Goal: Task Accomplishment & Management: Manage account settings

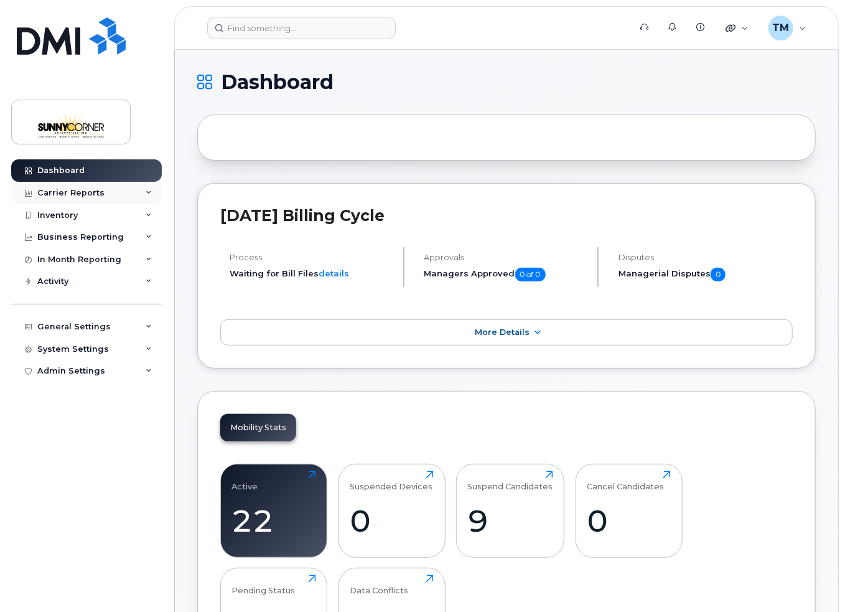
click at [151, 191] on icon at bounding box center [149, 193] width 6 height 6
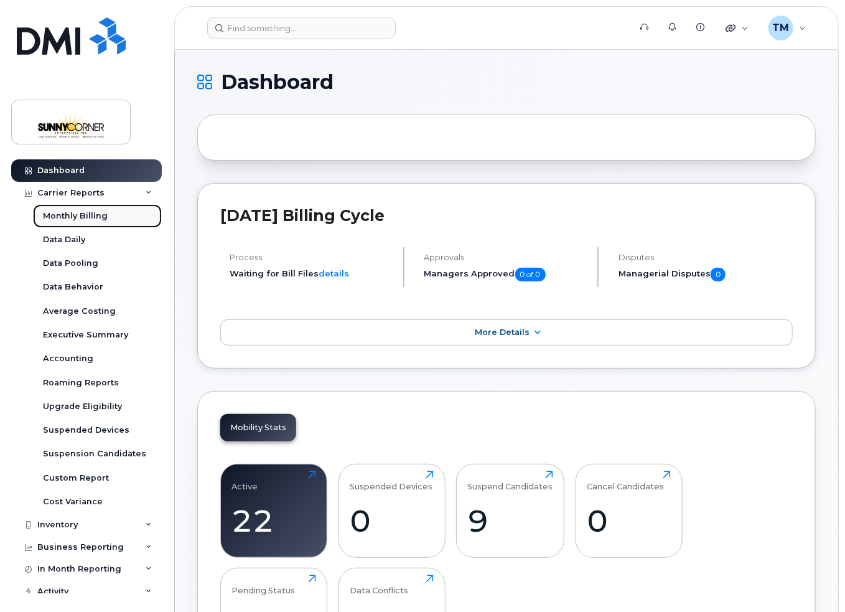
click at [60, 217] on div "Monthly Billing" at bounding box center [75, 215] width 65 height 11
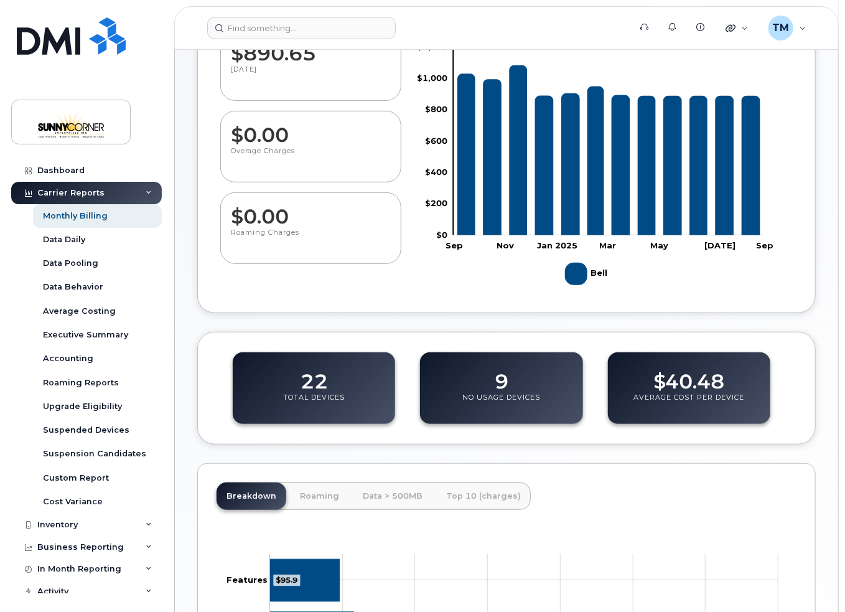
scroll to position [360, 0]
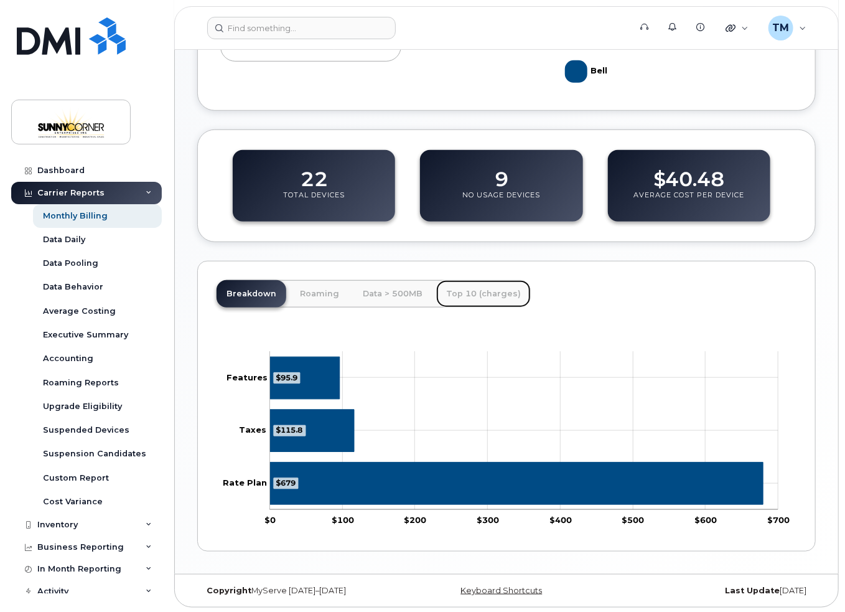
click at [452, 291] on link "Top 10 (charges)" at bounding box center [483, 293] width 95 height 27
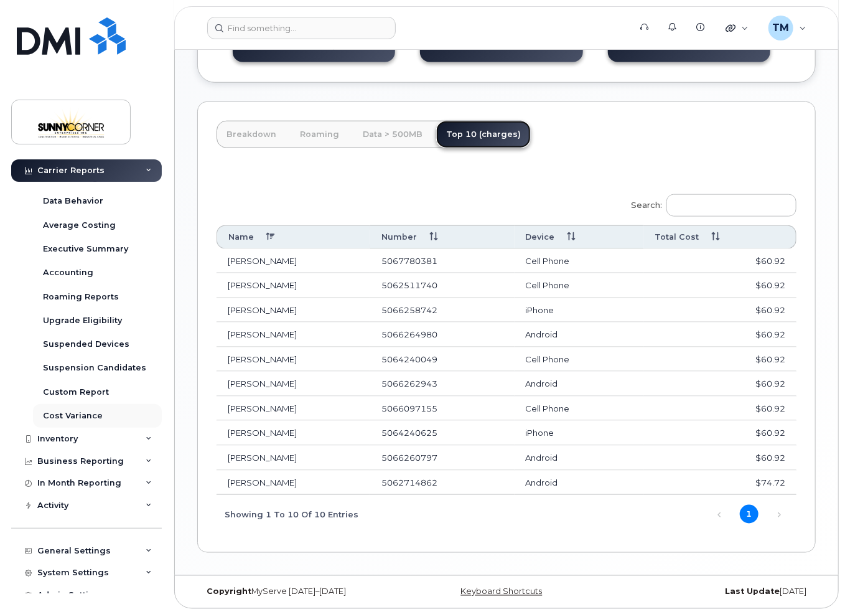
scroll to position [98, 0]
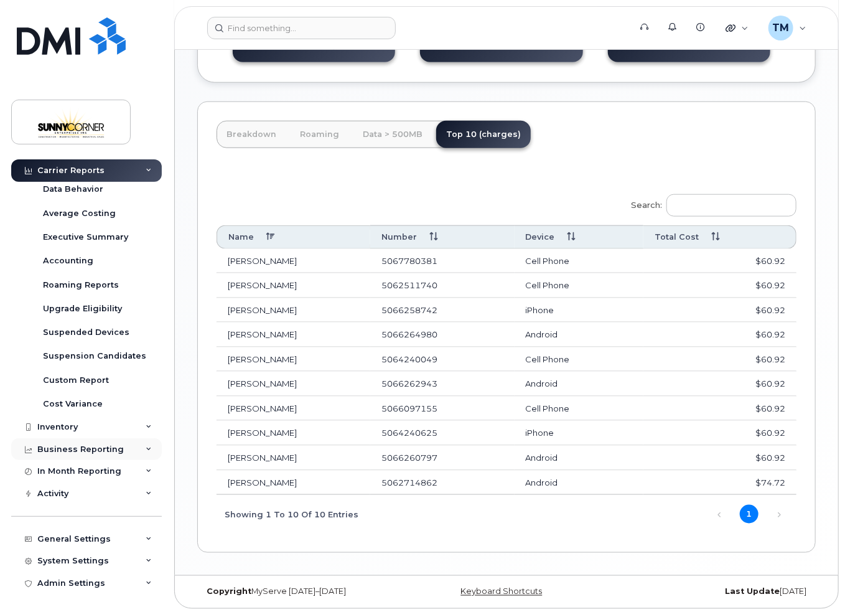
click at [99, 448] on div "Business Reporting" at bounding box center [80, 449] width 87 height 10
click at [89, 427] on div "Inventory" at bounding box center [86, 427] width 151 height 22
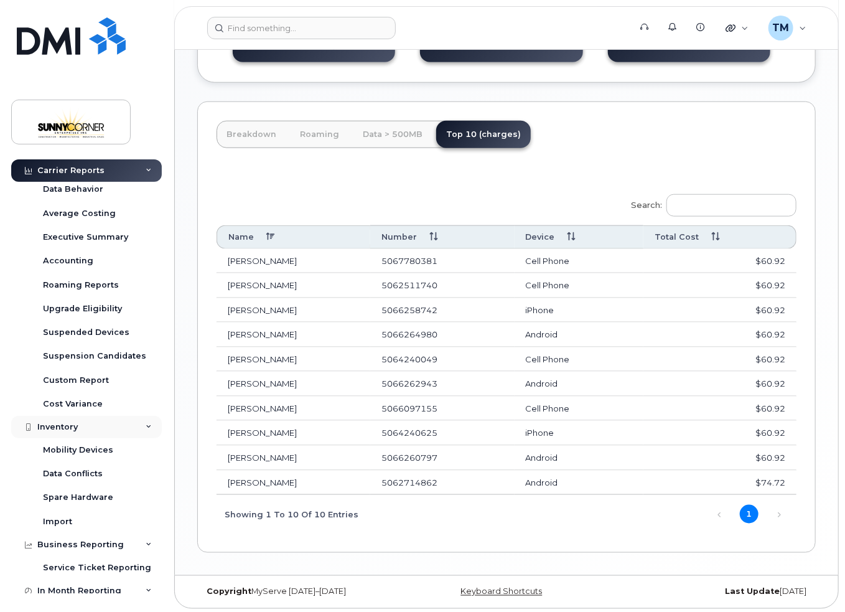
click at [90, 425] on div "Inventory" at bounding box center [86, 427] width 151 height 22
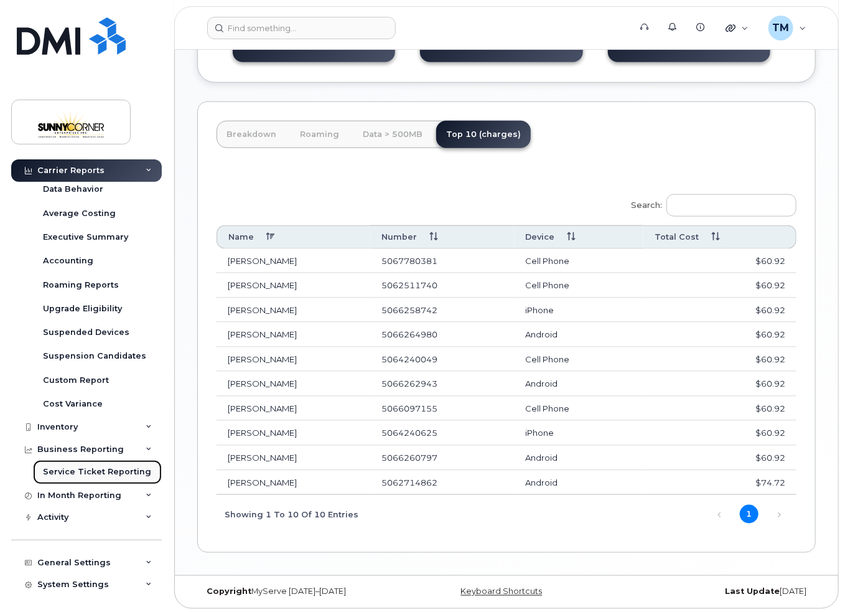
click at [99, 471] on div "Service Ticket Reporting" at bounding box center [97, 471] width 108 height 11
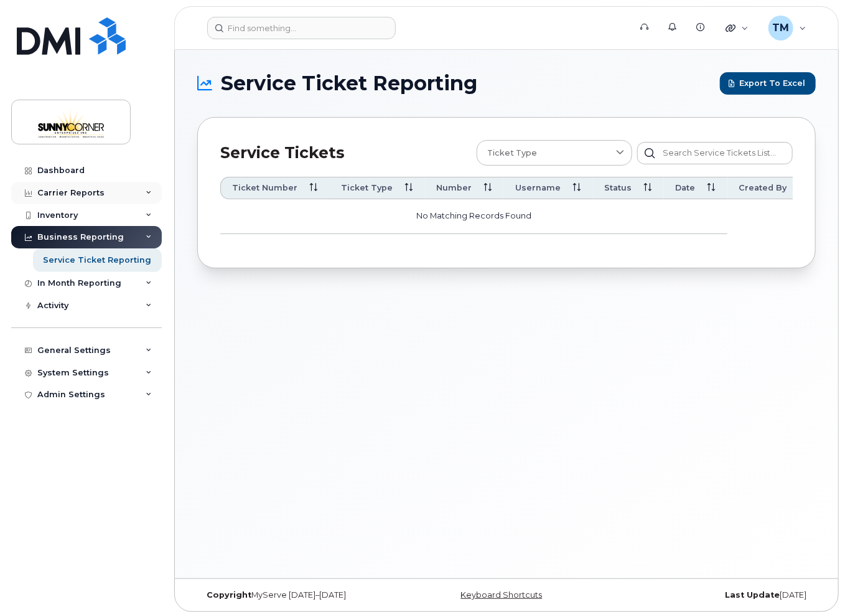
click at [65, 196] on div "Carrier Reports" at bounding box center [70, 193] width 67 height 10
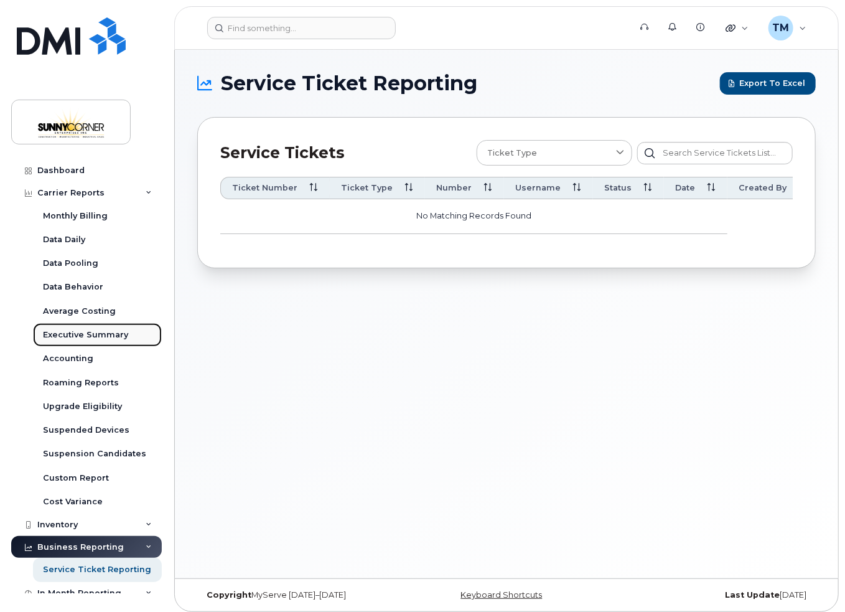
click at [90, 334] on div "Executive Summary" at bounding box center [85, 334] width 85 height 11
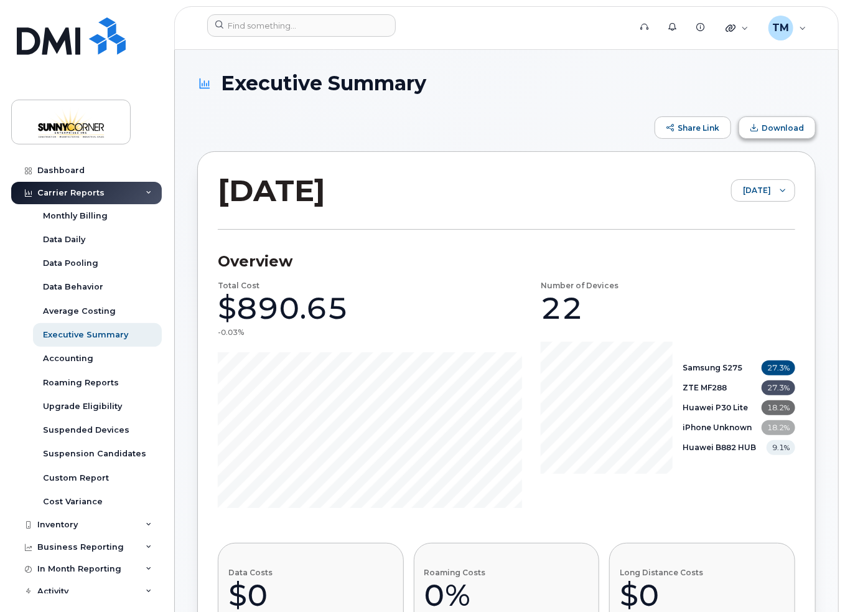
click at [765, 129] on span "Download" at bounding box center [783, 127] width 42 height 9
click at [82, 171] on div "Dashboard" at bounding box center [60, 171] width 47 height 10
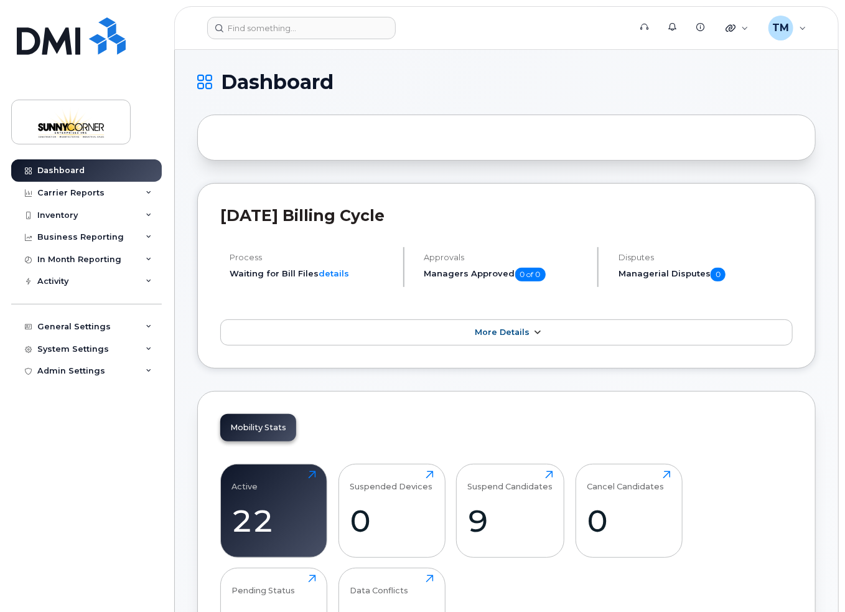
click at [397, 343] on link "More Details" at bounding box center [506, 332] width 573 height 26
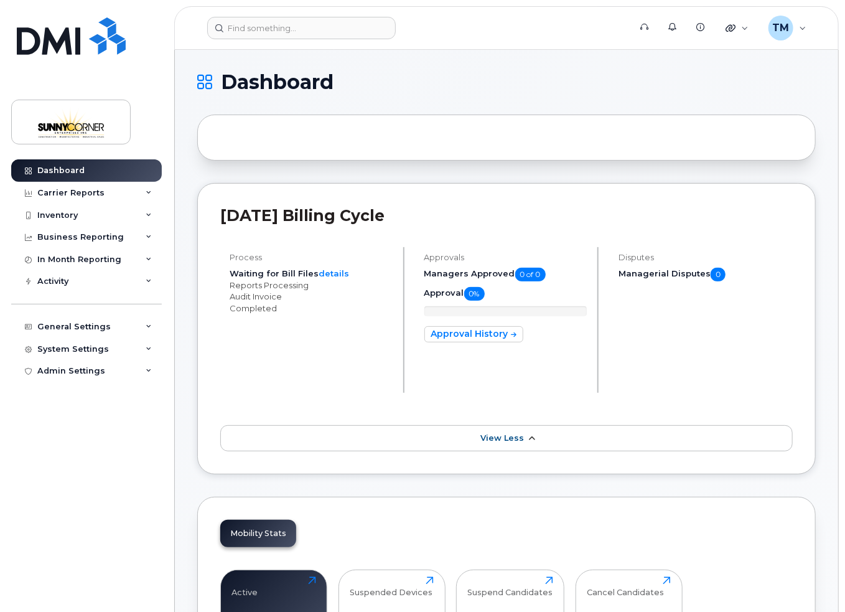
click at [361, 433] on link "View Less" at bounding box center [506, 438] width 573 height 26
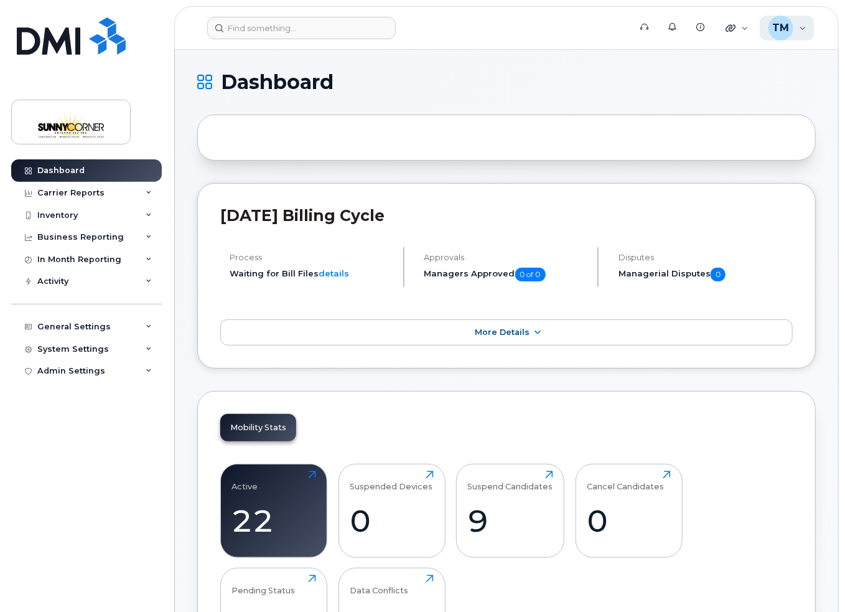
click at [801, 32] on div "TM Todd McGillivray Wireless Admin" at bounding box center [787, 28] width 55 height 25
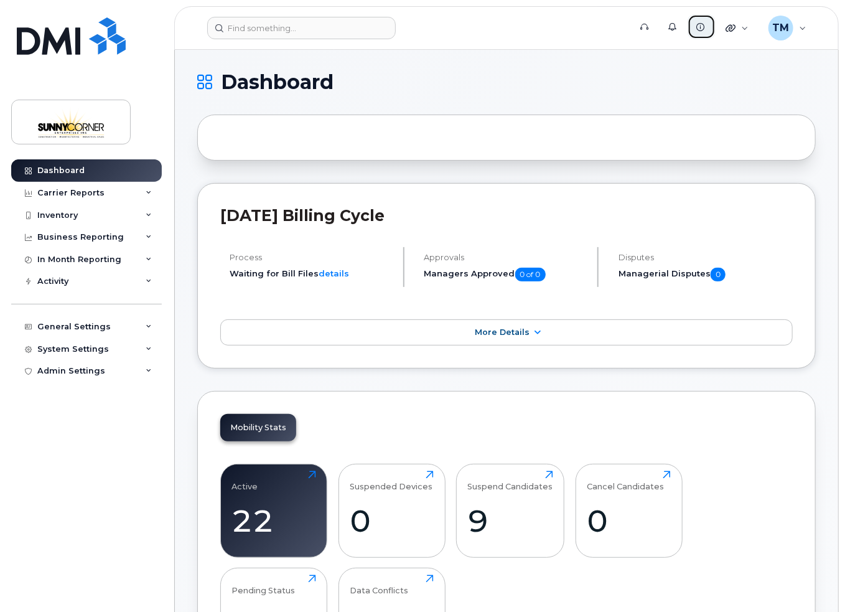
click at [700, 31] on link "Knowledge Base" at bounding box center [702, 26] width 28 height 25
click at [76, 326] on div "General Settings" at bounding box center [73, 327] width 73 height 10
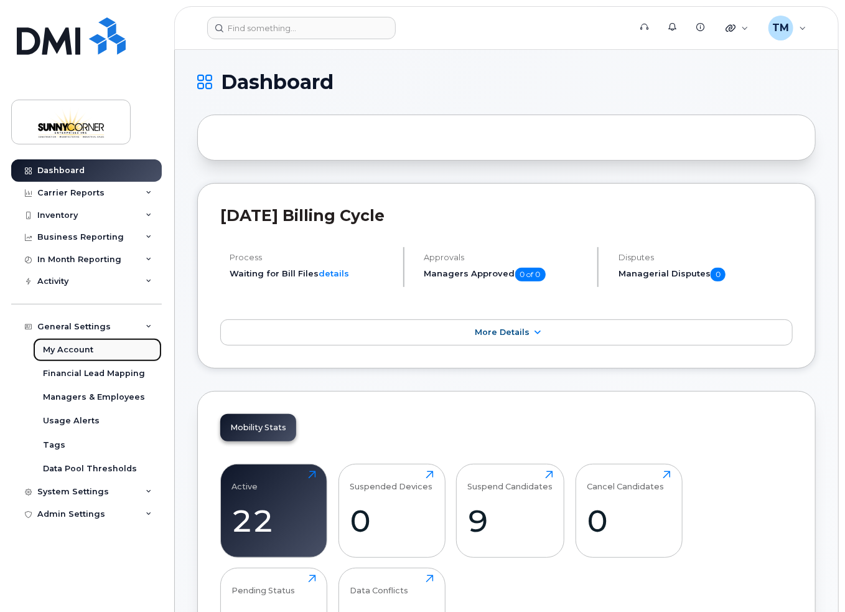
click at [82, 352] on div "My Account" at bounding box center [68, 349] width 50 height 11
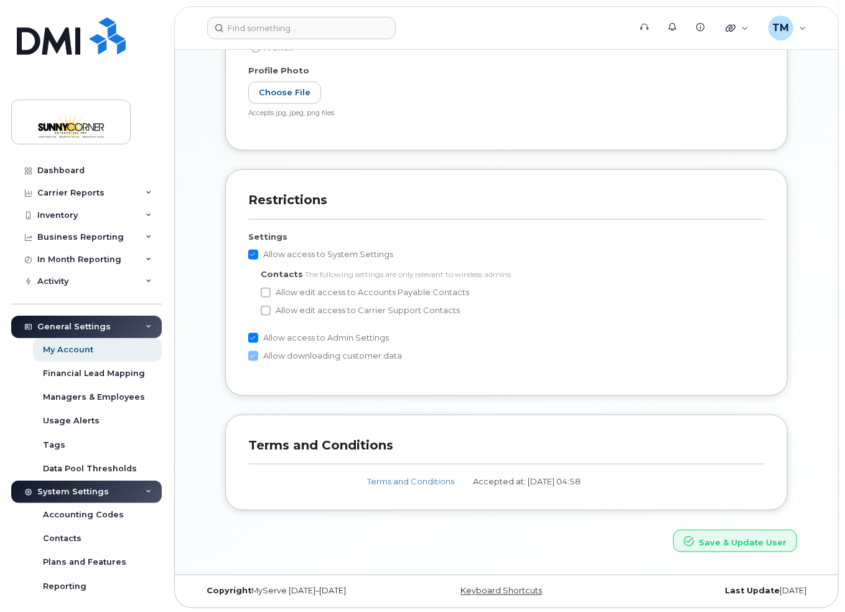
click at [146, 329] on div "General Settings" at bounding box center [86, 327] width 151 height 22
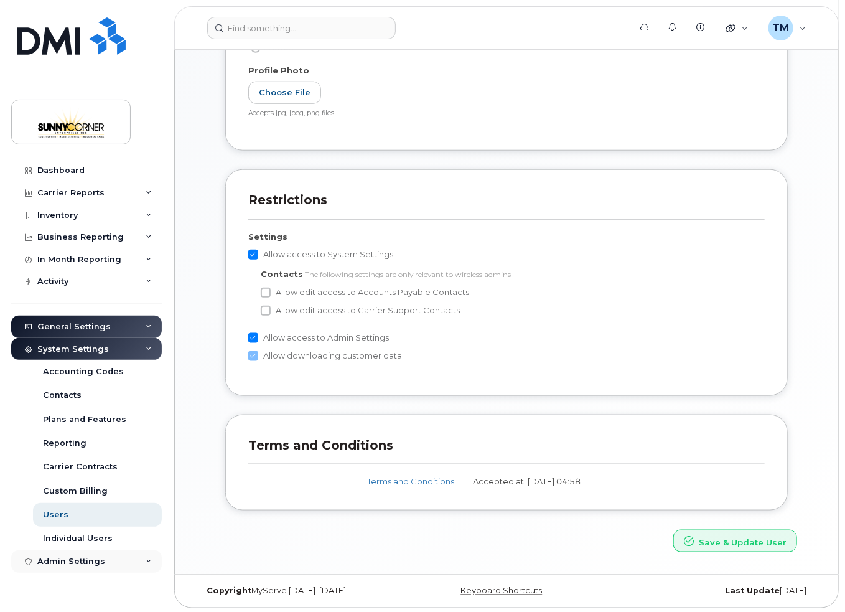
click at [144, 564] on div "Admin Settings" at bounding box center [86, 561] width 151 height 22
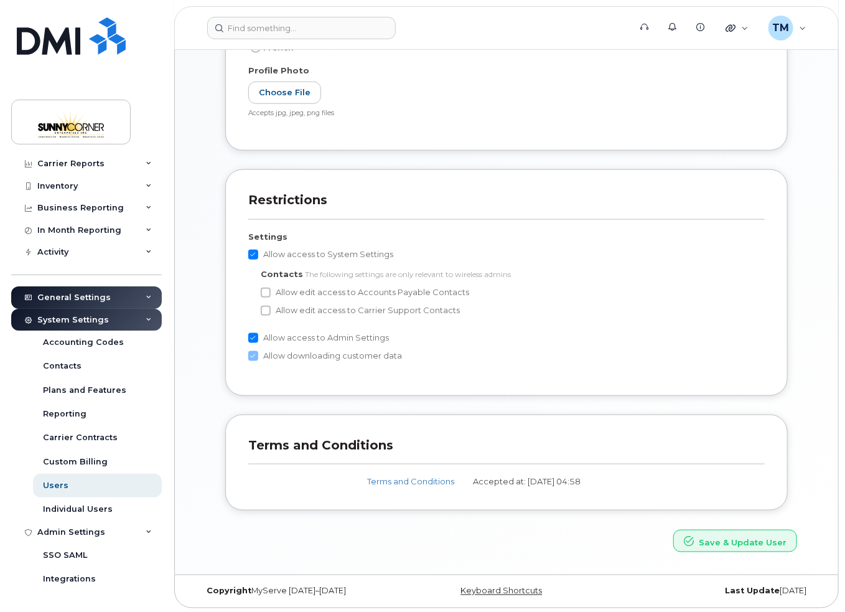
scroll to position [50, 0]
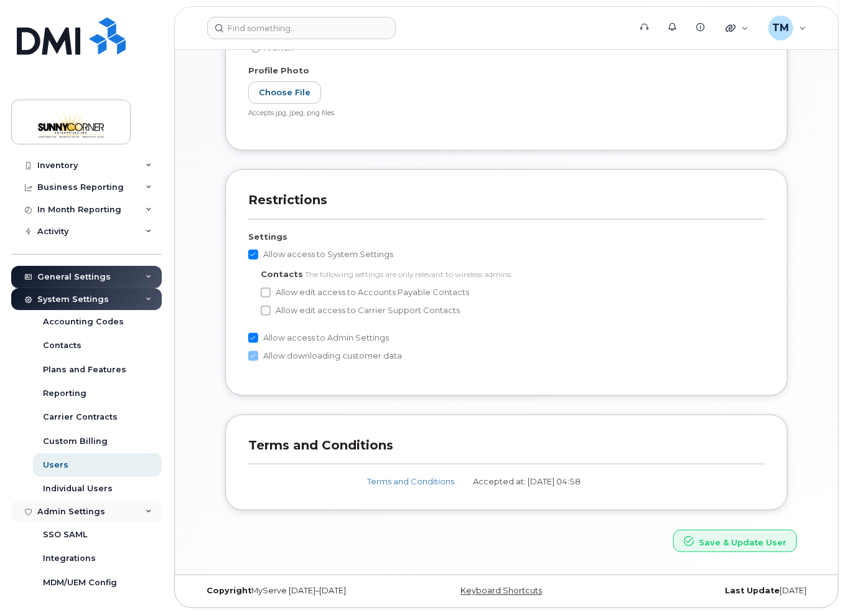
click at [146, 514] on icon at bounding box center [149, 512] width 6 height 6
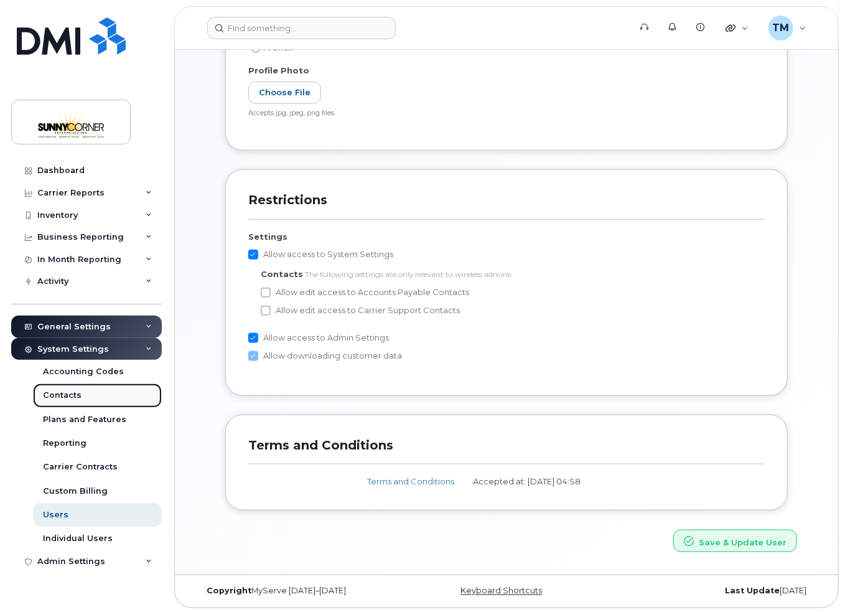
click at [72, 396] on div "Contacts" at bounding box center [62, 395] width 39 height 11
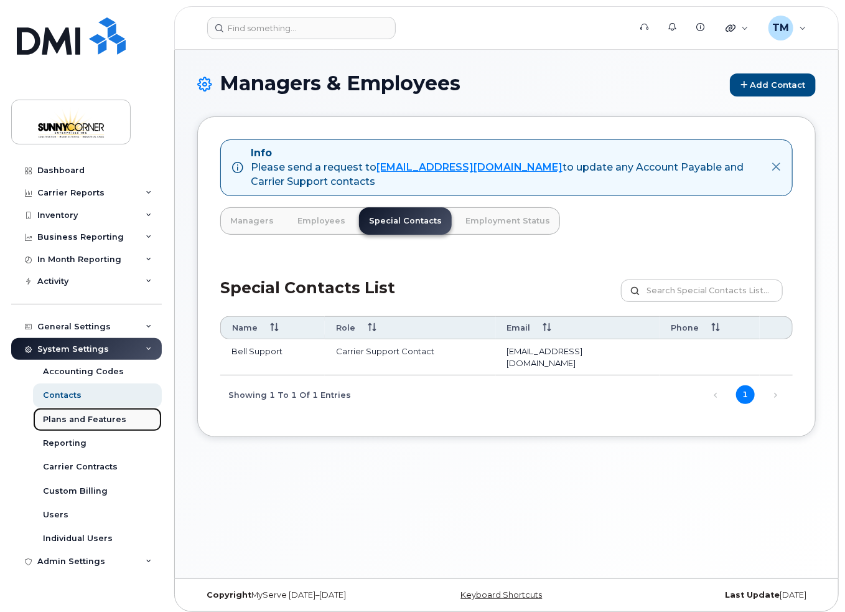
click at [54, 424] on div "Plans and Features" at bounding box center [84, 419] width 83 height 11
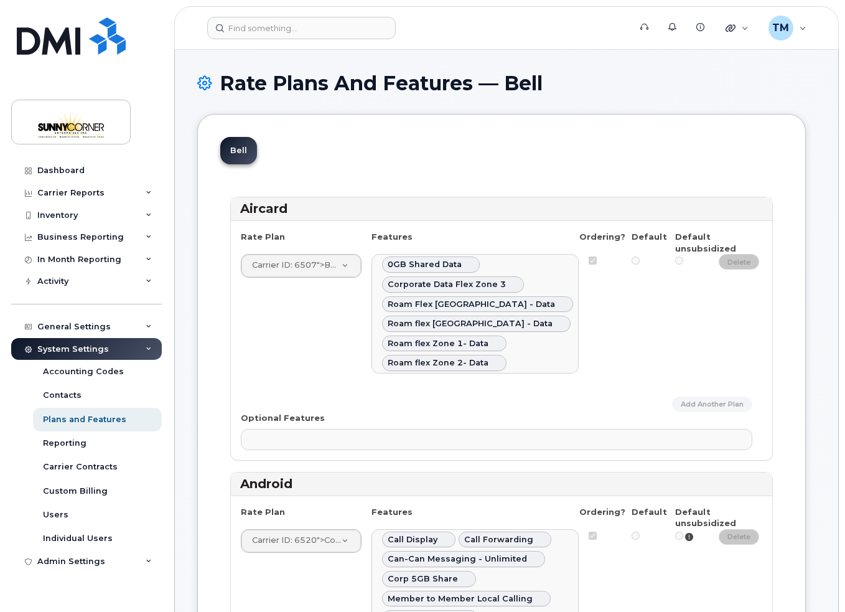
select select
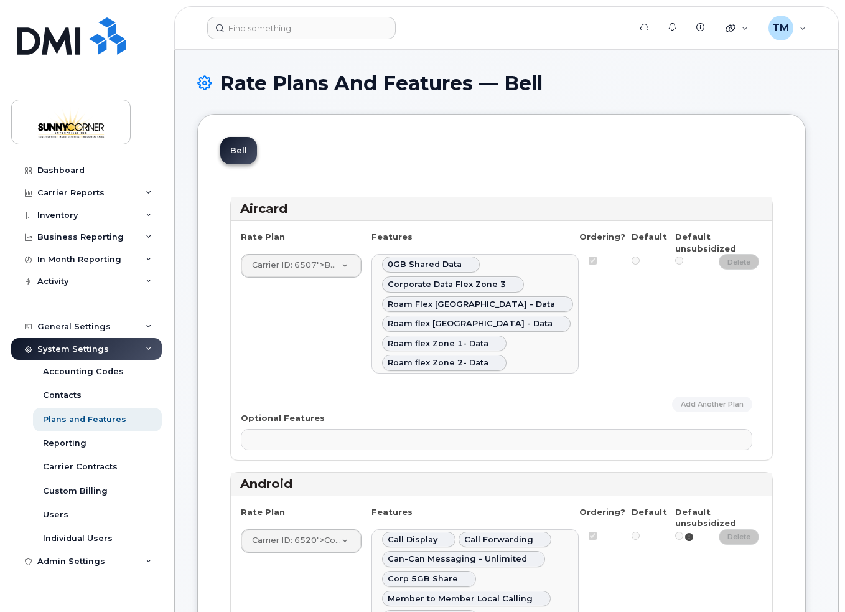
select select
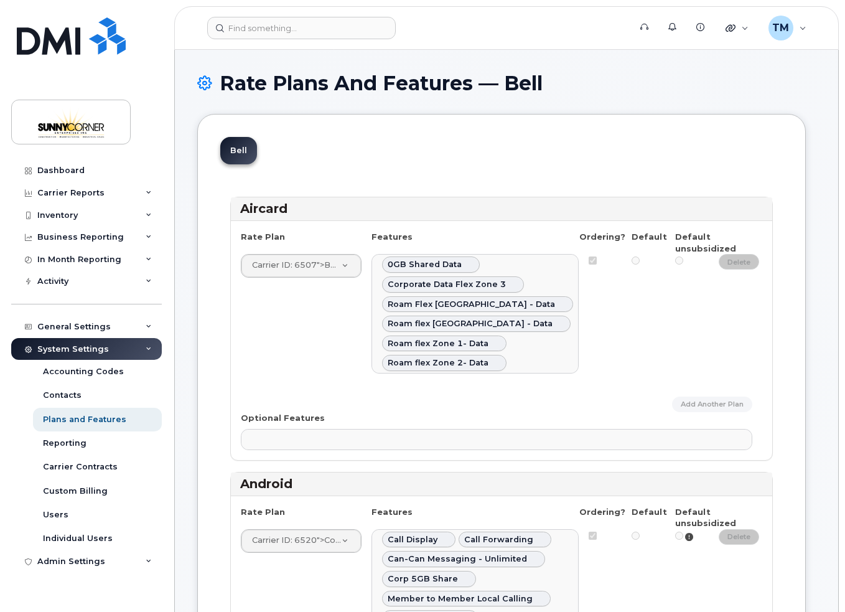
select select
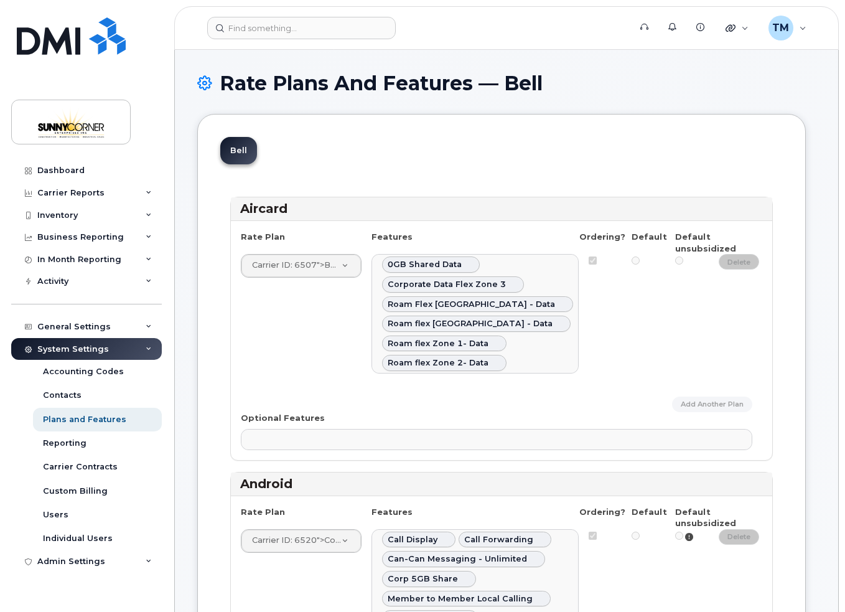
select select
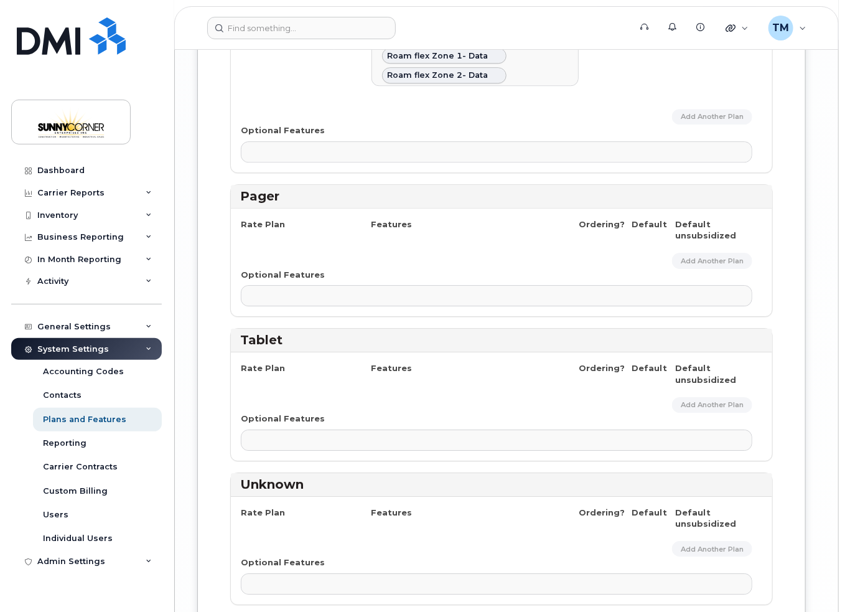
scroll to position [4211, 0]
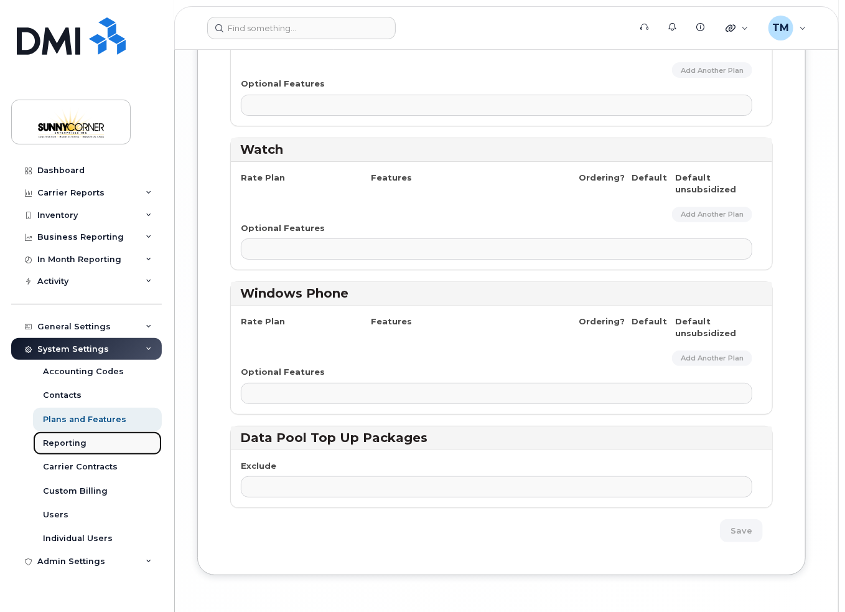
click at [57, 441] on div "Reporting" at bounding box center [65, 443] width 44 height 11
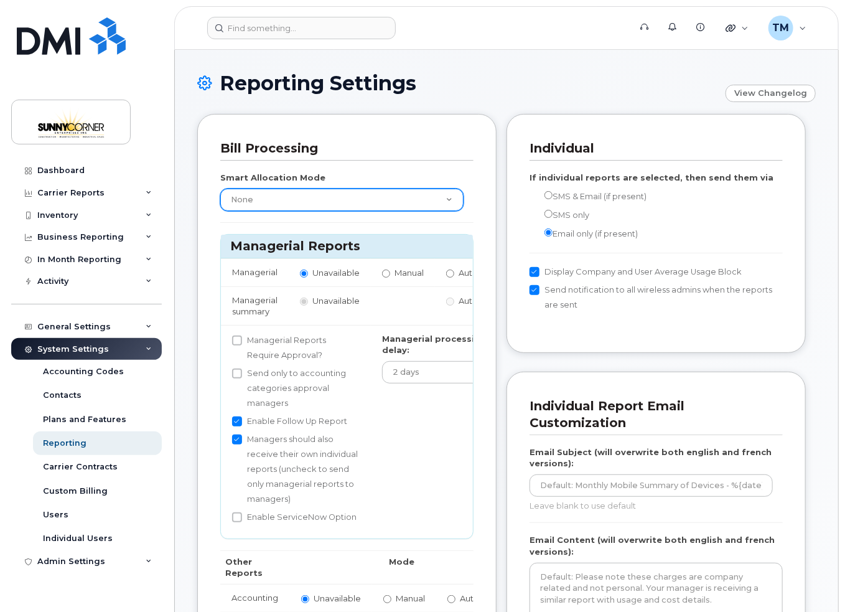
click at [431, 202] on select "None Within Plan" at bounding box center [341, 200] width 243 height 22
click at [453, 97] on div "Reporting Settings View Changelog" at bounding box center [506, 93] width 619 height 42
click at [385, 271] on input "Manual" at bounding box center [386, 274] width 8 height 8
radio input "true"
click at [306, 273] on input "Unavailable" at bounding box center [304, 274] width 8 height 8
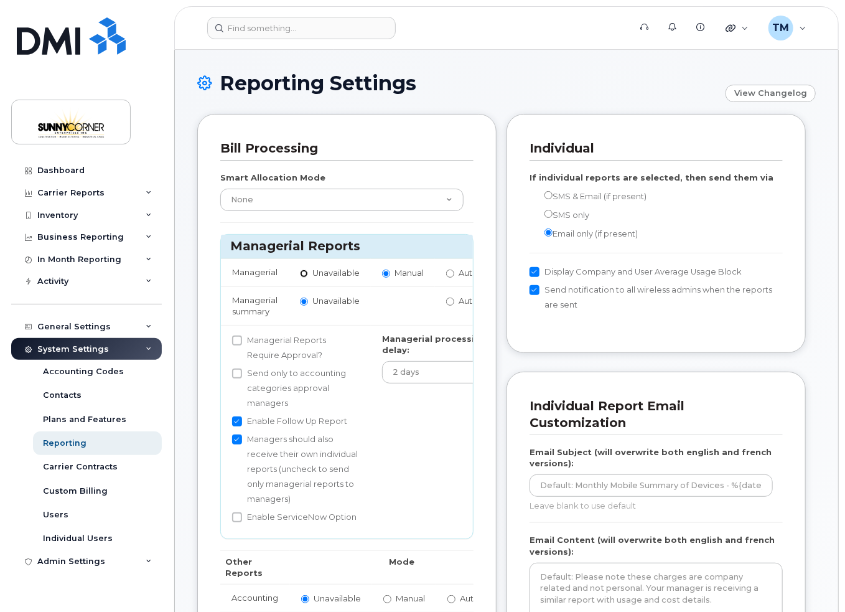
radio input "true"
click at [79, 371] on div "Accounting Codes" at bounding box center [83, 371] width 81 height 11
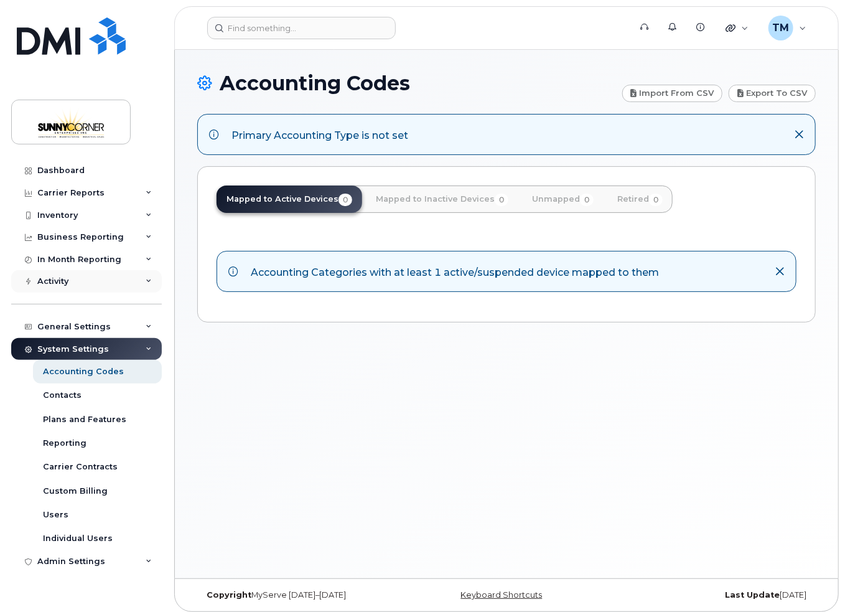
click at [142, 288] on div "Activity" at bounding box center [86, 281] width 151 height 22
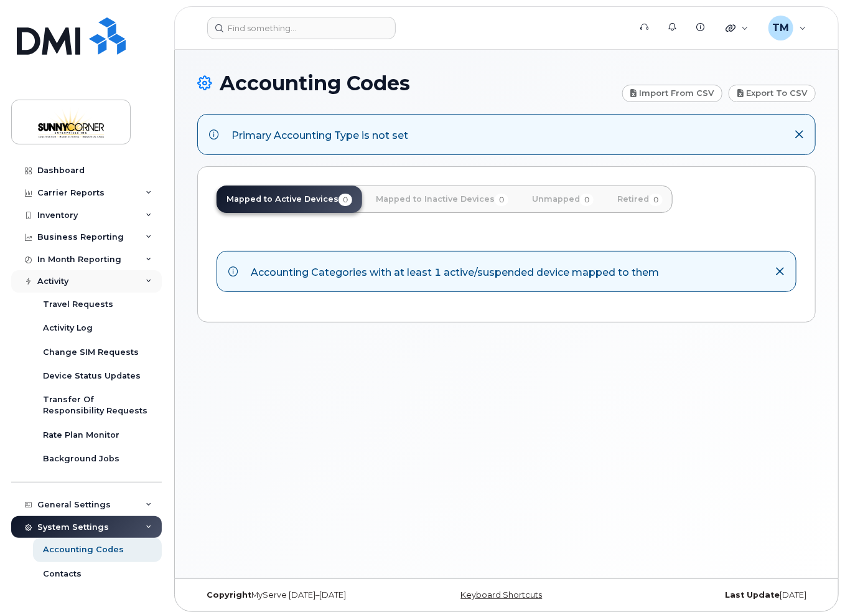
click at [142, 288] on div "Activity" at bounding box center [86, 281] width 151 height 22
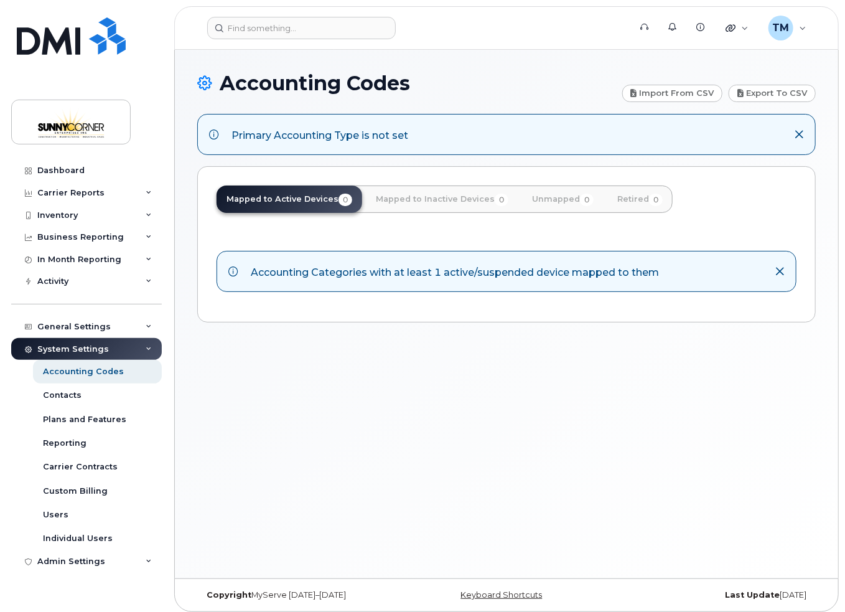
click at [148, 348] on icon at bounding box center [149, 349] width 6 height 6
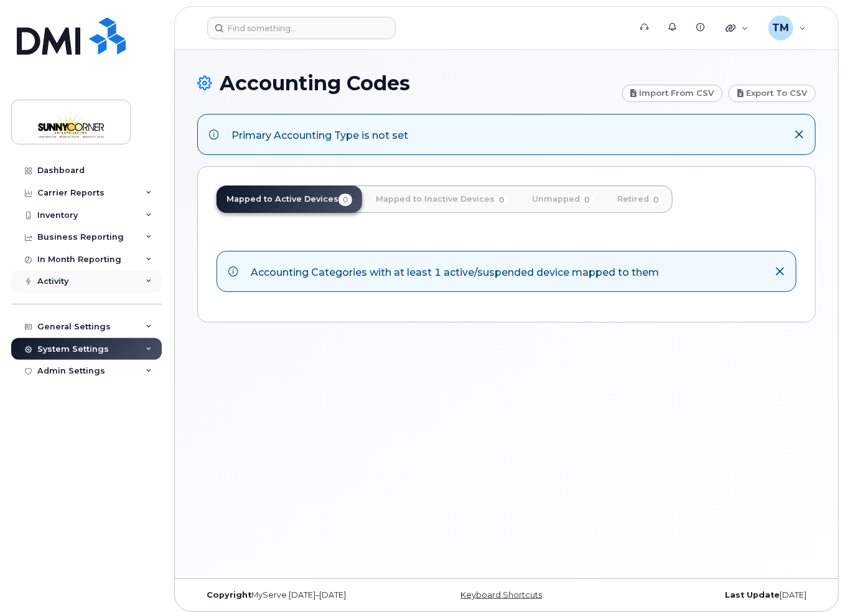
click at [144, 280] on div "Activity" at bounding box center [86, 281] width 151 height 22
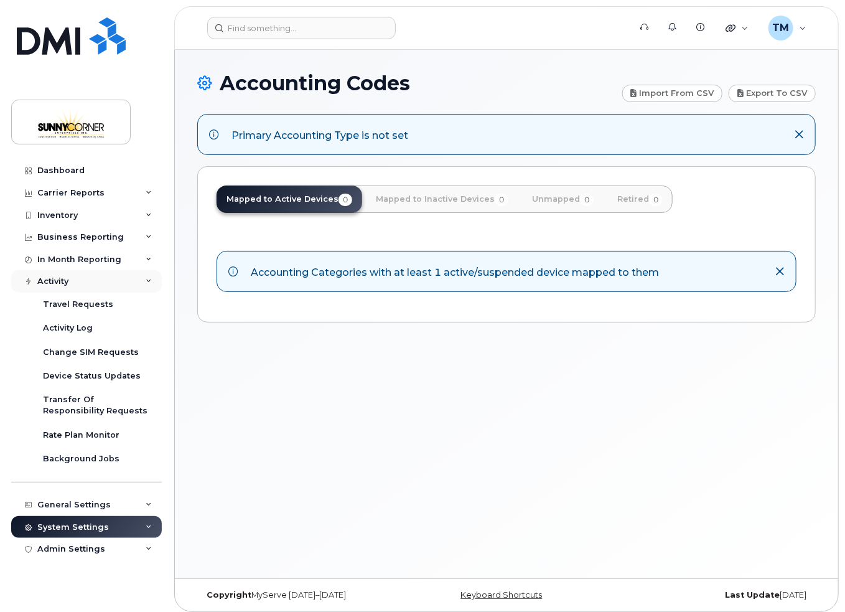
click at [144, 280] on div "Activity" at bounding box center [86, 281] width 151 height 22
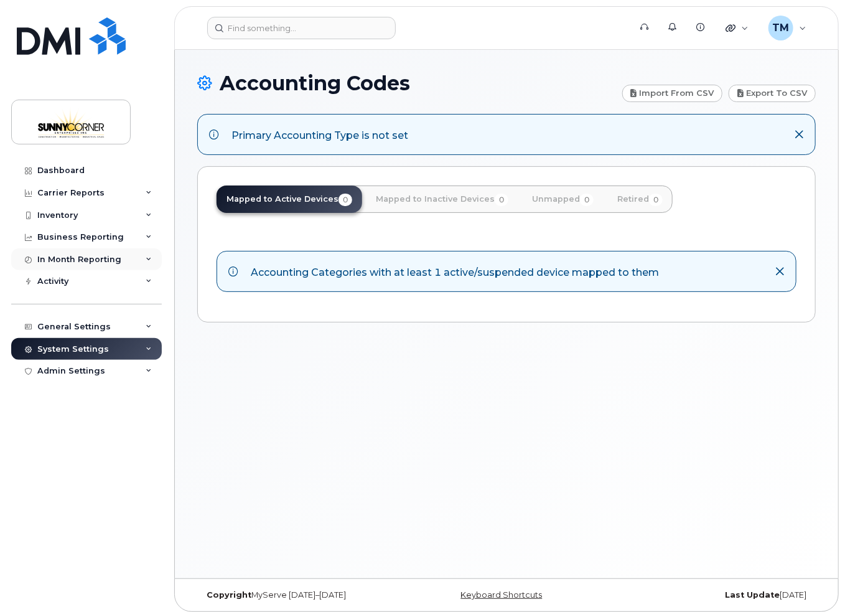
click at [147, 257] on icon at bounding box center [149, 259] width 6 height 6
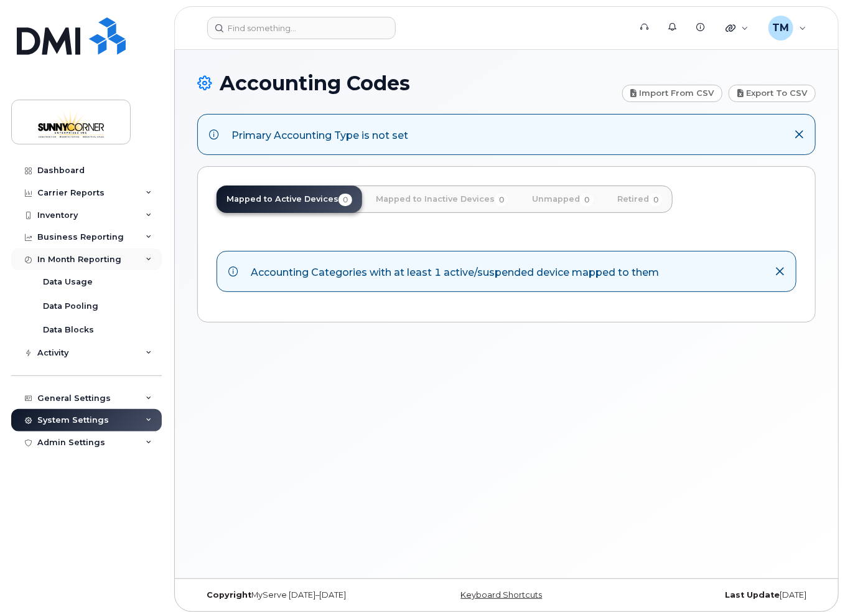
click at [147, 258] on icon at bounding box center [149, 259] width 6 height 6
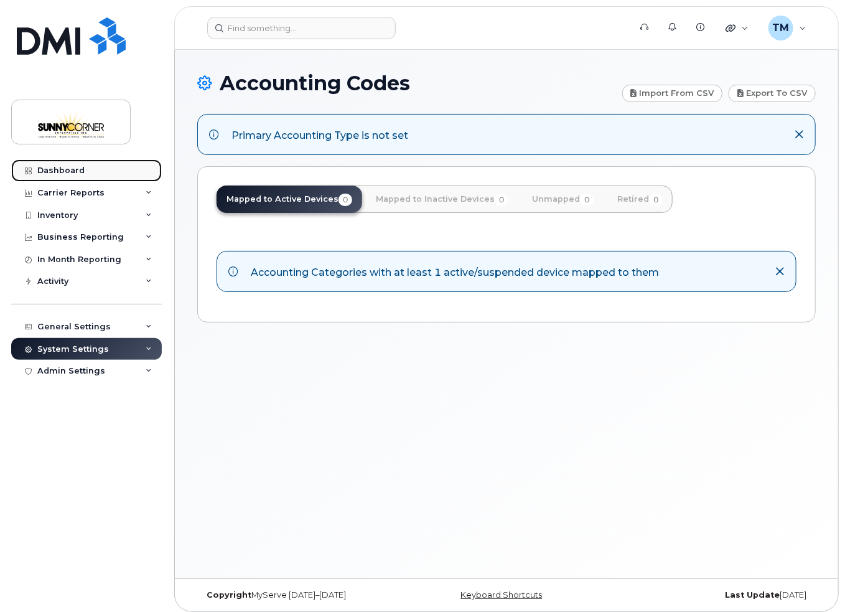
click at [88, 169] on link "Dashboard" at bounding box center [86, 170] width 151 height 22
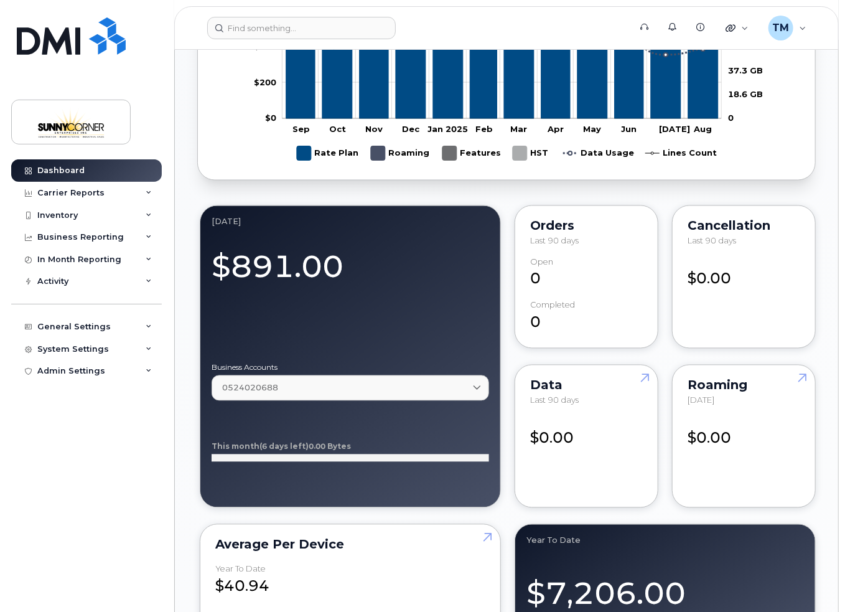
scroll to position [934, 0]
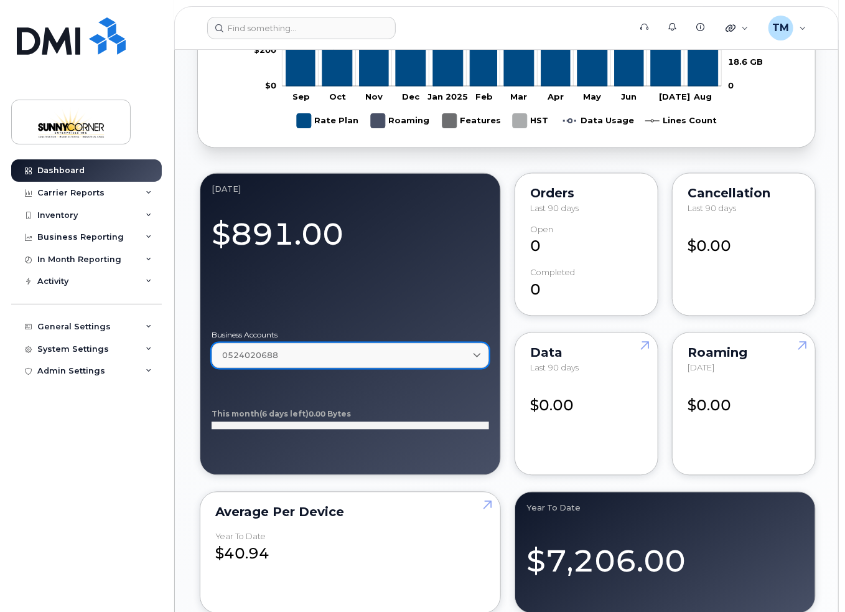
click at [478, 354] on icon at bounding box center [477, 356] width 8 height 8
